Goal: Transaction & Acquisition: Purchase product/service

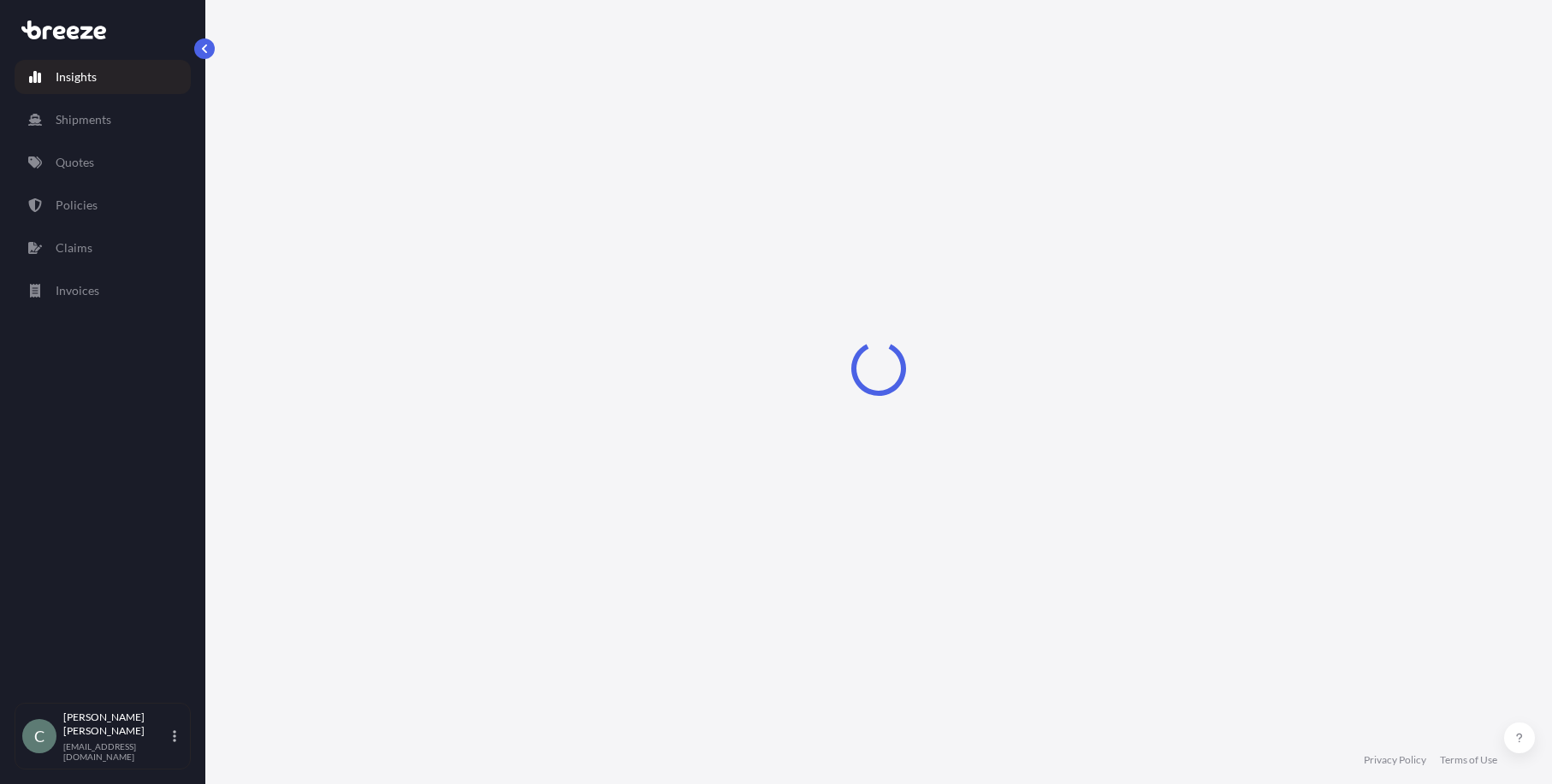
select select "2025"
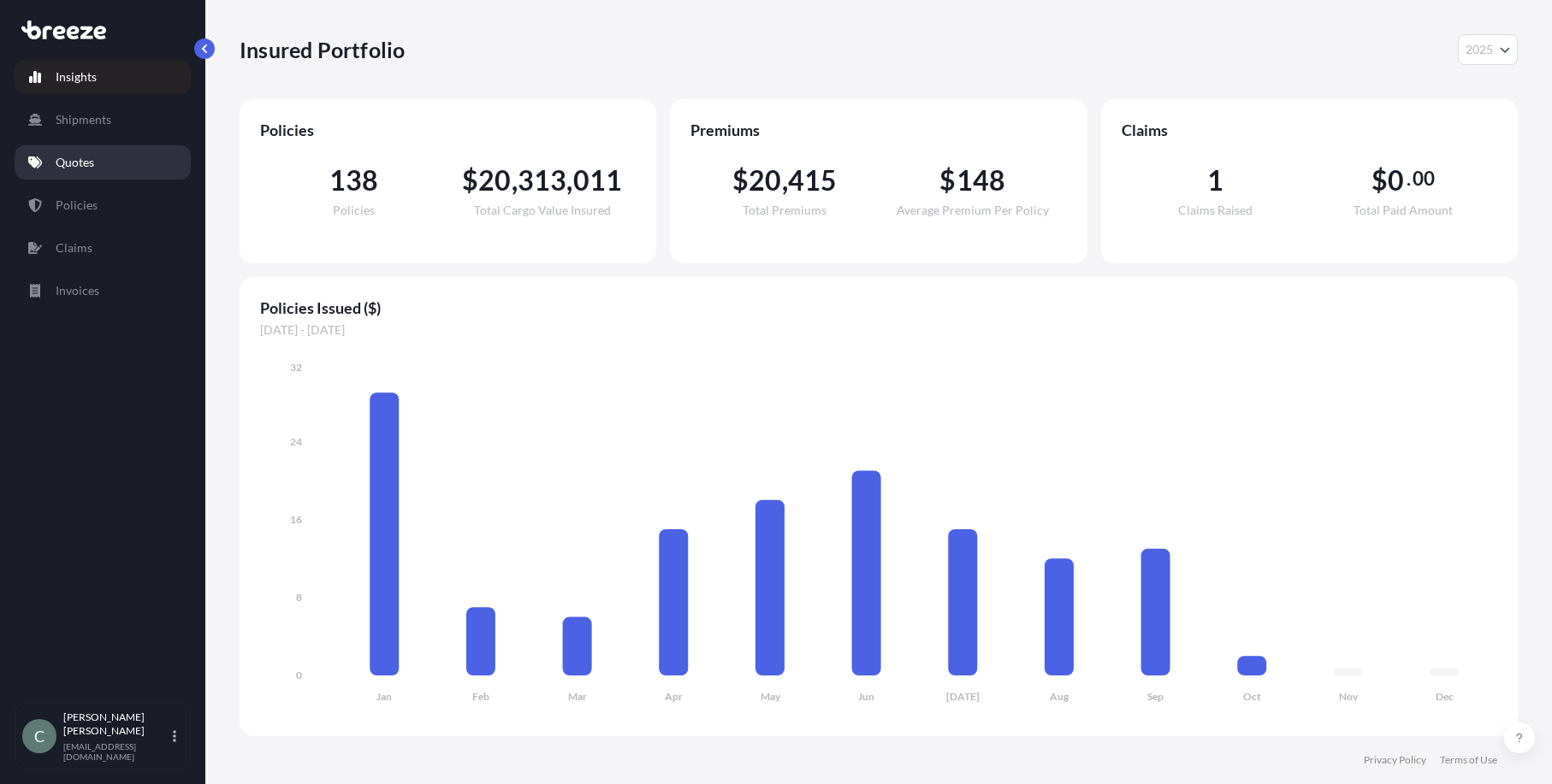
click at [55, 161] on link "Quotes" at bounding box center [102, 162] width 176 height 34
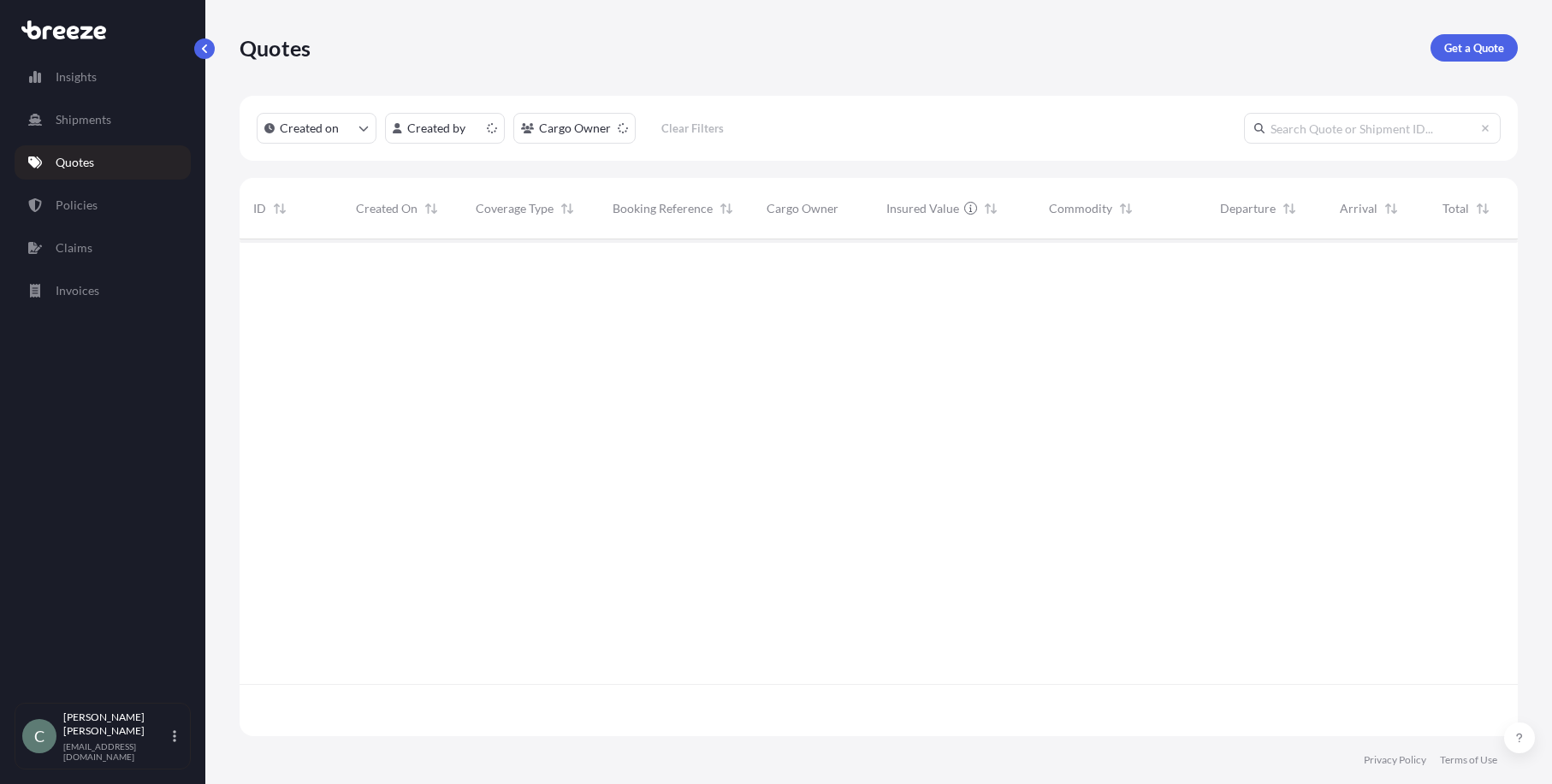
scroll to position [494, 1265]
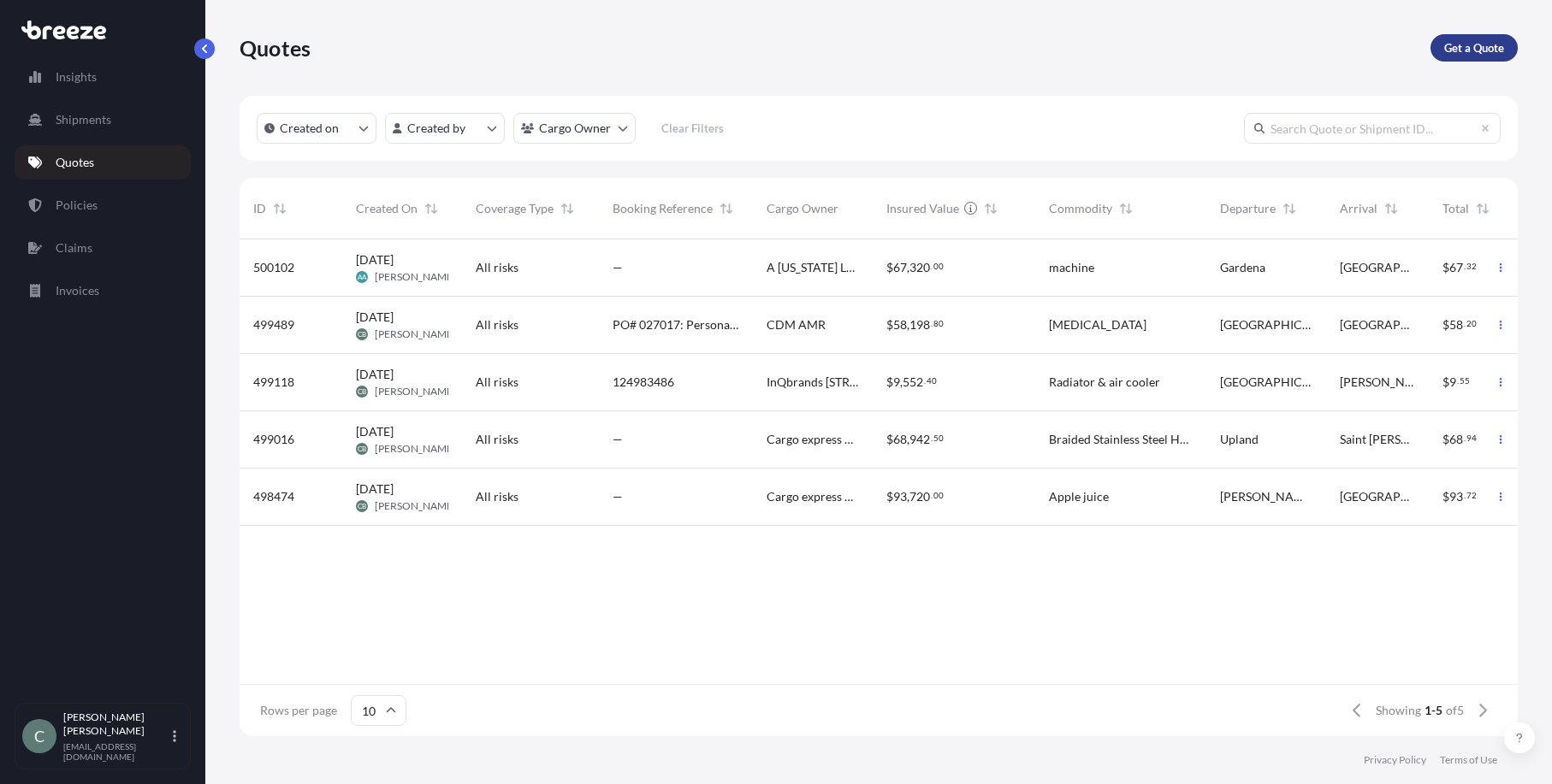
click at [1469, 51] on p "Get a Quote" at bounding box center [1474, 48] width 60 height 17
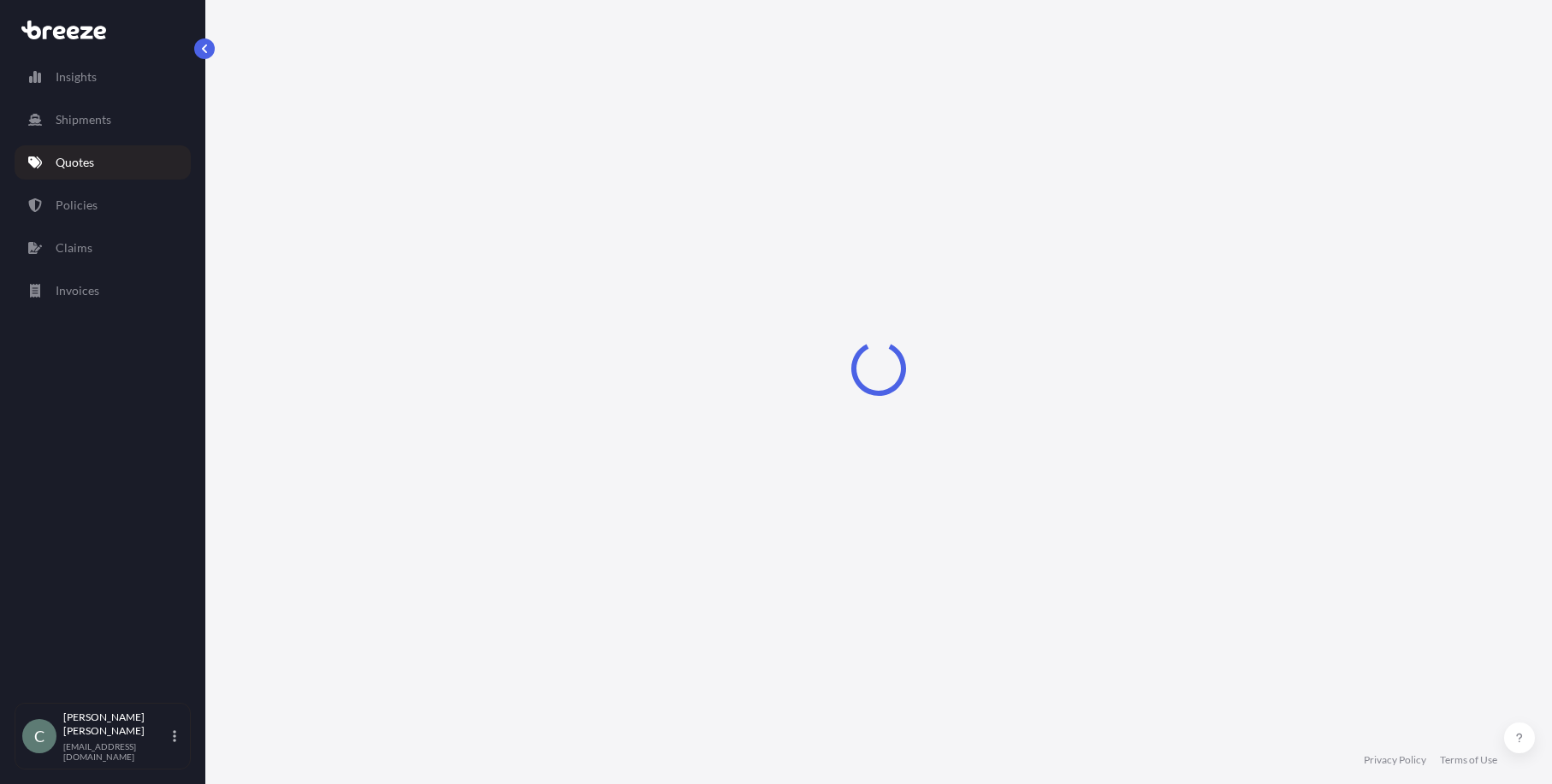
select select "Sea"
select select "1"
